Goal: Task Accomplishment & Management: Manage account settings

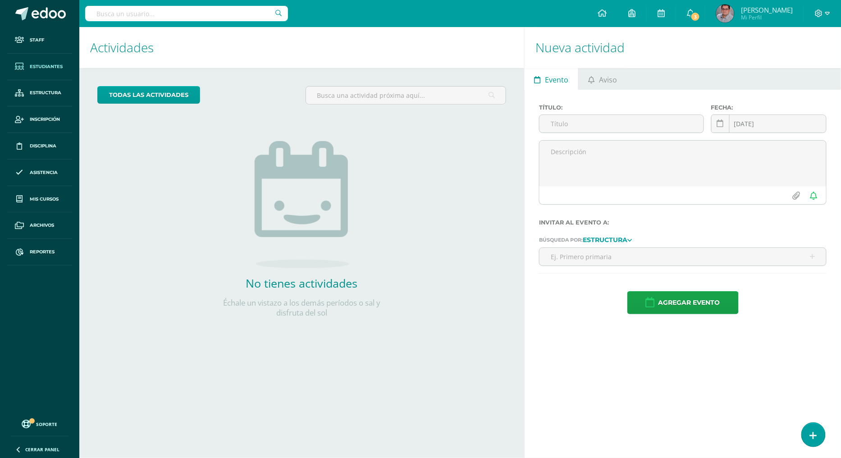
click at [55, 62] on link "Estudiantes" at bounding box center [39, 67] width 65 height 27
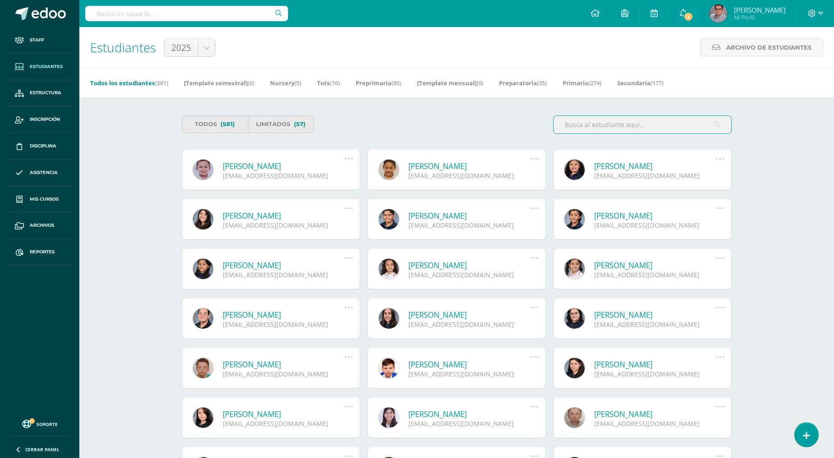
click at [623, 120] on input "text" at bounding box center [643, 125] width 178 height 18
paste input "Sosa Rost, Fernanda"
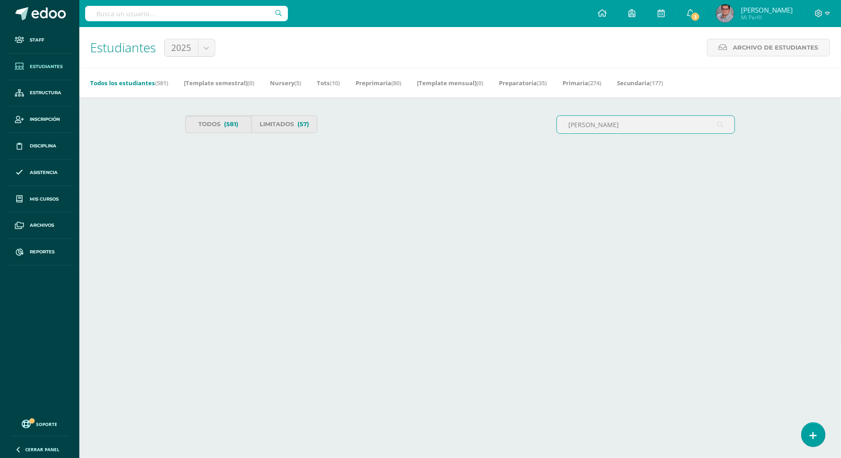
type input "Sosa Rost, Fernanda"
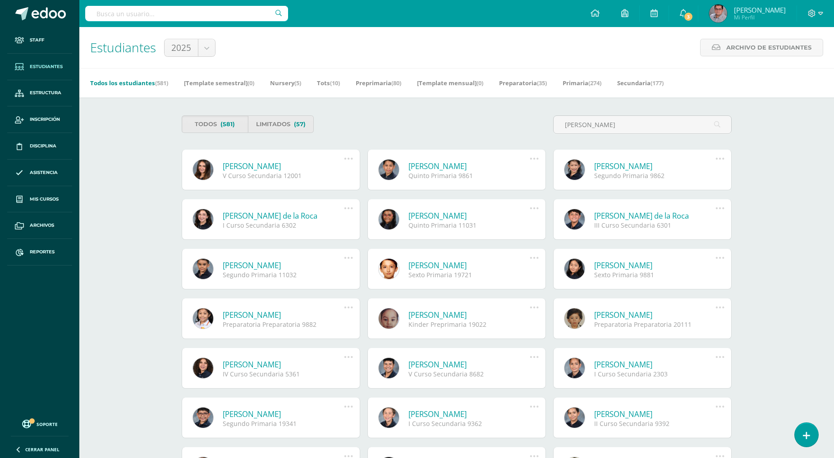
click at [343, 156] on link at bounding box center [348, 158] width 23 height 9
click at [328, 208] on link "Limitar acceso" at bounding box center [331, 208] width 90 height 14
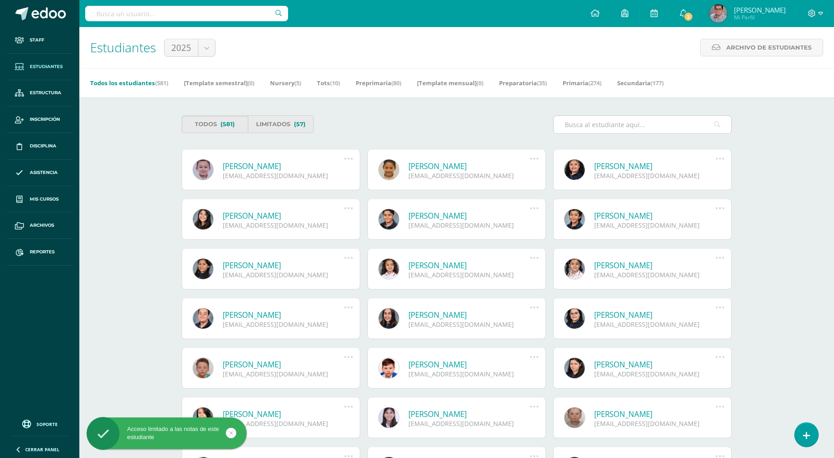
click at [605, 124] on input "text" at bounding box center [643, 125] width 178 height 18
paste input "Wehncke Mondal, Ludwicka"
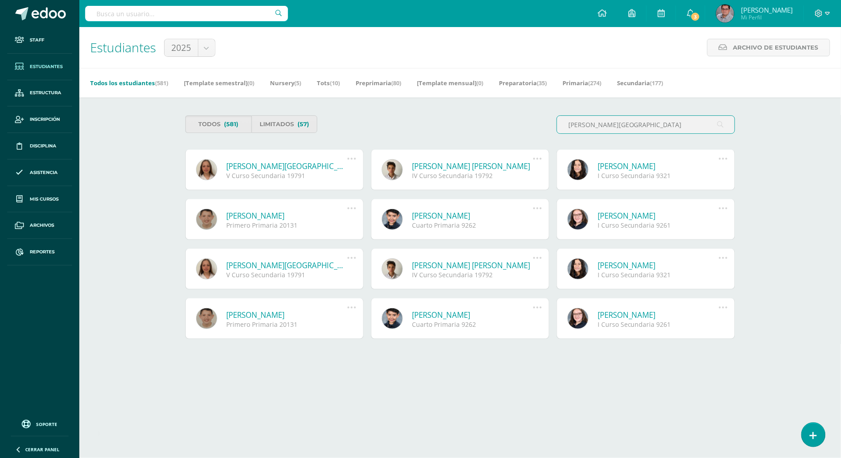
type input "Wehncke Mondal, Ludwicka"
click at [357, 160] on link at bounding box center [351, 158] width 23 height 9
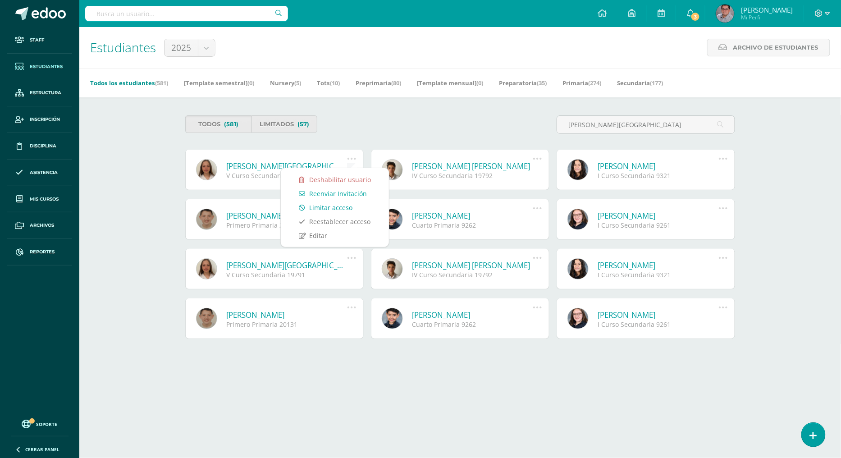
click at [340, 207] on link "Limitar acceso" at bounding box center [335, 208] width 90 height 14
